Goal: Transaction & Acquisition: Subscribe to service/newsletter

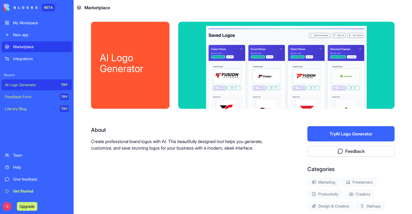
click at [23, 205] on button "Upgrade" at bounding box center [27, 206] width 20 height 9
